Goal: Find specific page/section: Find specific page/section

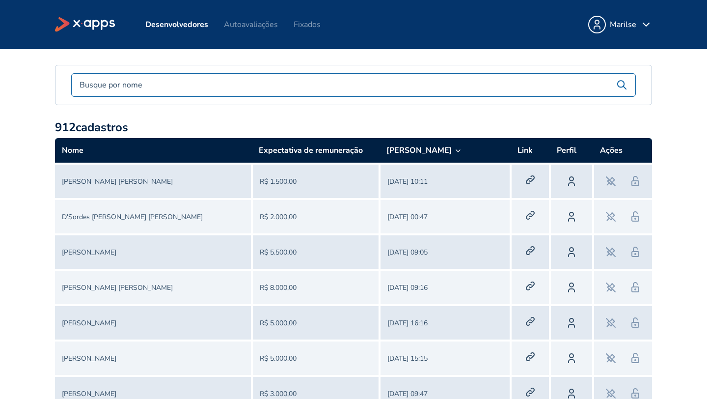
click at [190, 79] on input "text" at bounding box center [344, 85] width 545 height 12
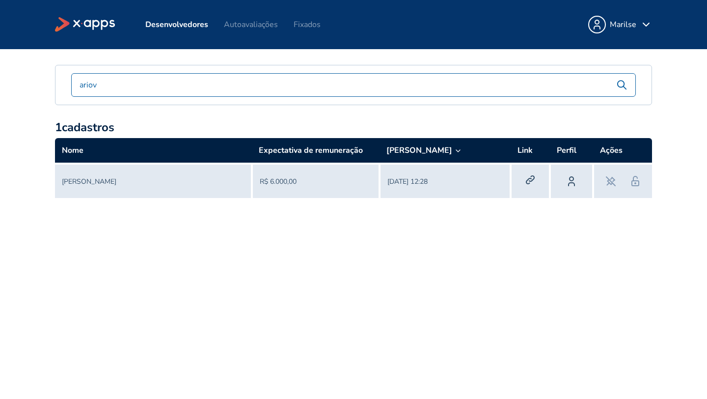
type input "ariov"
click at [92, 182] on link "Ariovaldo Moraes" at bounding box center [89, 181] width 55 height 9
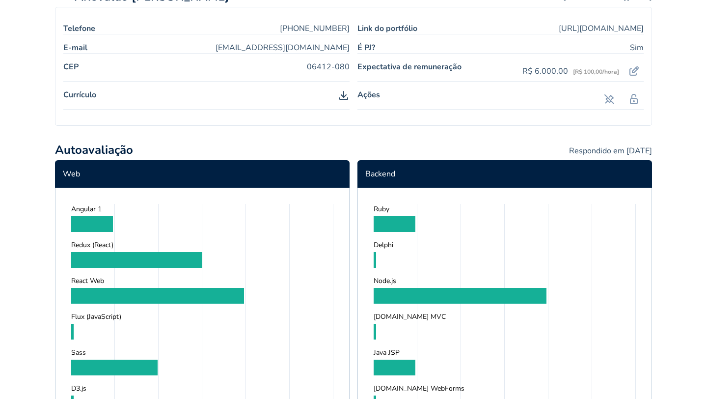
scroll to position [7, 0]
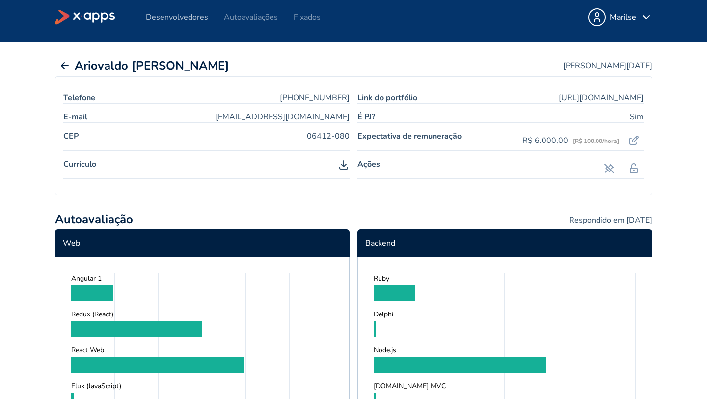
click at [174, 17] on link "Desenvolvedores" at bounding box center [177, 17] width 62 height 11
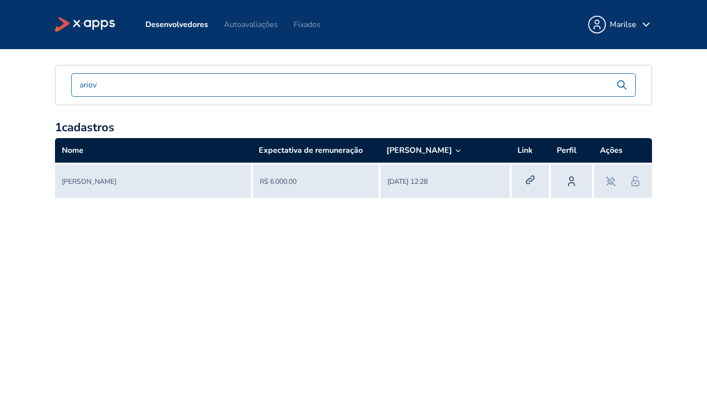
click at [168, 23] on link "Desenvolvedores" at bounding box center [176, 24] width 63 height 11
click at [528, 179] on icon at bounding box center [528, 180] width 5 height 5
click at [84, 183] on link "Ariovaldo Moraes" at bounding box center [89, 181] width 55 height 9
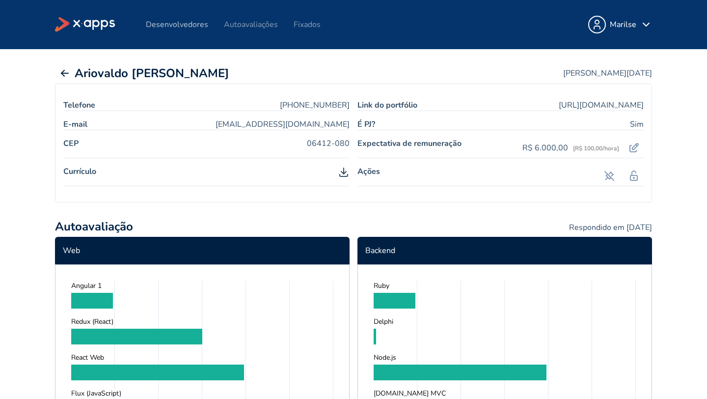
click at [183, 24] on link "Desenvolvedores" at bounding box center [177, 24] width 62 height 11
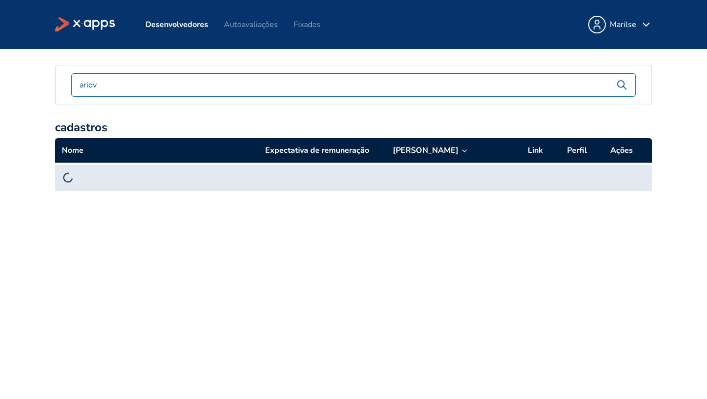
click at [202, 80] on input "ariov" at bounding box center [344, 85] width 545 height 12
type input "a"
type input "h"
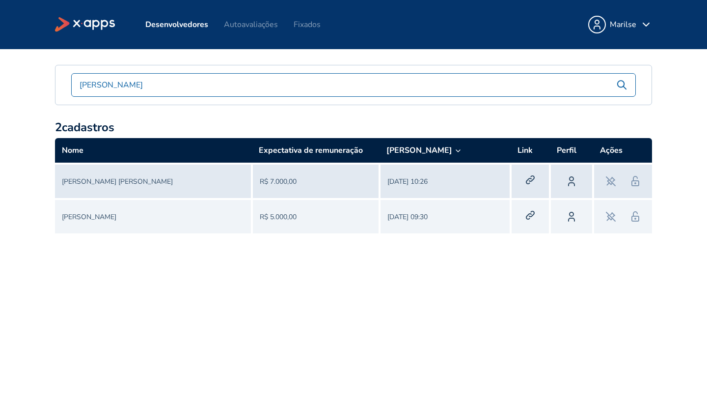
type input "john"
click at [142, 180] on link "Johnny Henrique Alves Moreira" at bounding box center [117, 181] width 111 height 9
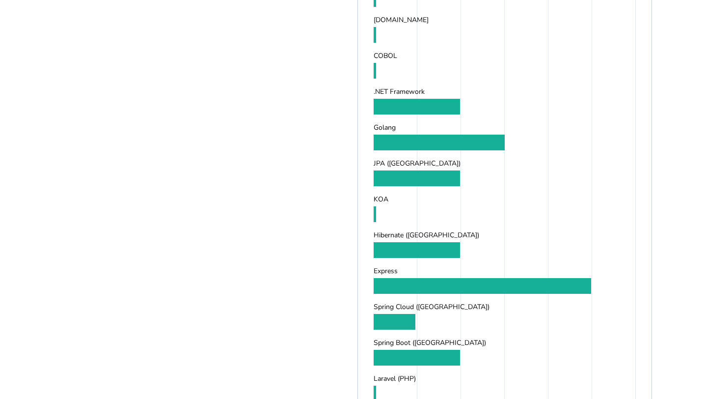
scroll to position [1055, 0]
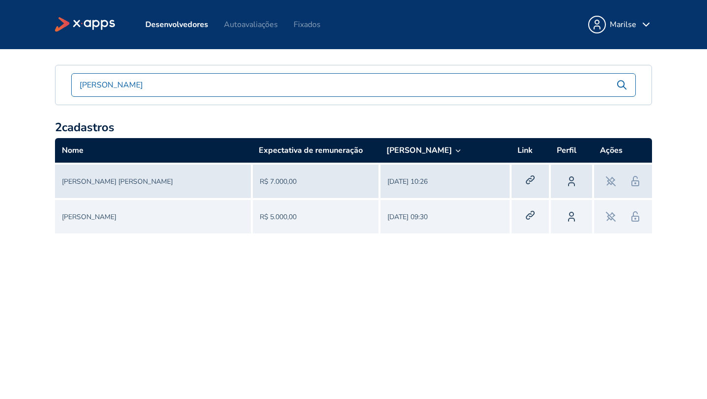
click at [127, 179] on link "Johnny Henrique Alves Moreira" at bounding box center [117, 181] width 111 height 9
